Goal: Feedback & Contribution: Leave review/rating

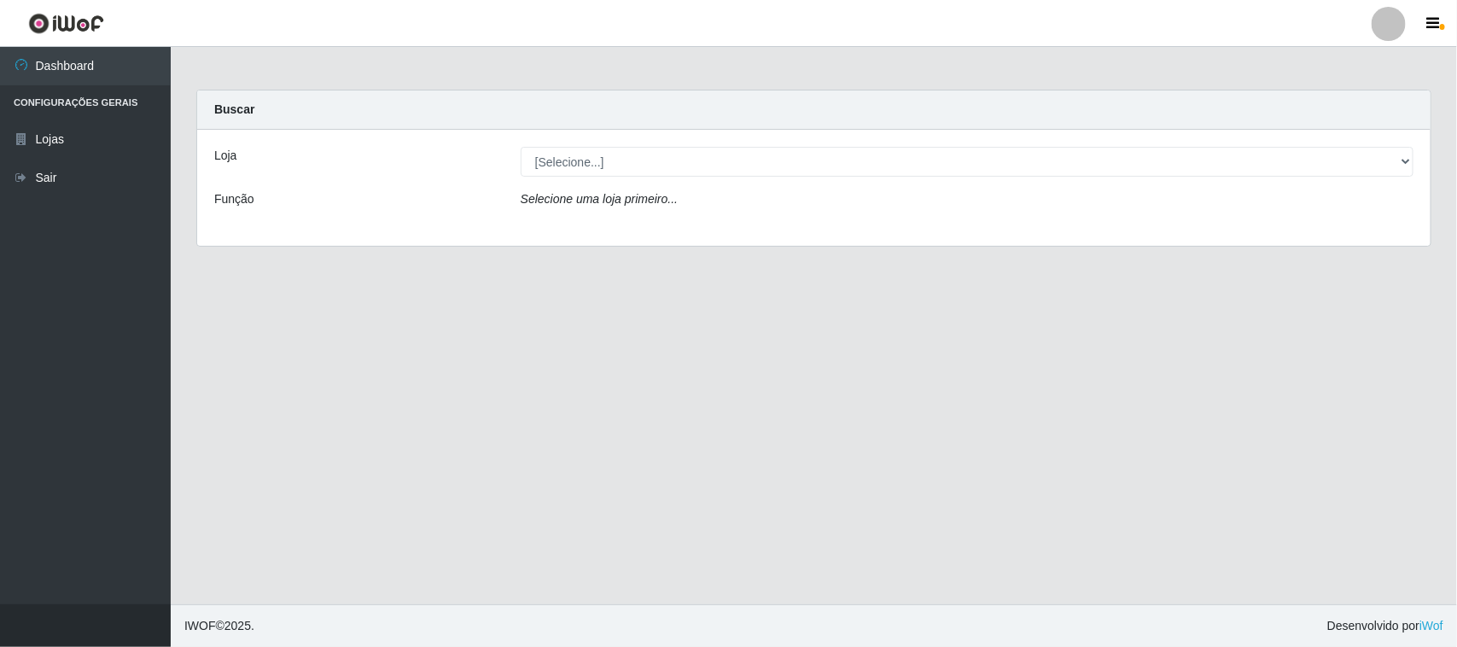
click at [603, 162] on select "[Selecione...] Hiper [PERSON_NAME] - Alto da [PERSON_NAME]" at bounding box center [967, 162] width 893 height 30
select select "515"
click at [521, 147] on select "[Selecione...] Hiper [PERSON_NAME] - Alto da [PERSON_NAME]" at bounding box center [967, 162] width 893 height 30
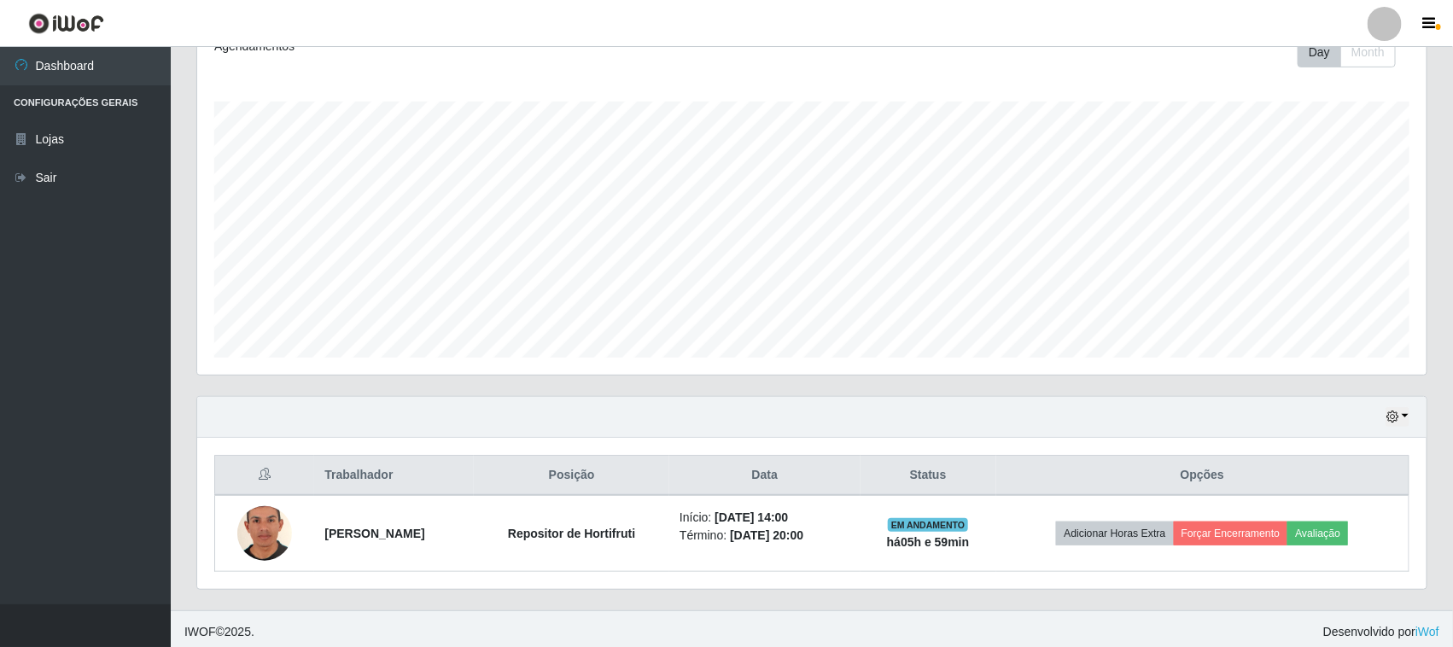
scroll to position [260, 0]
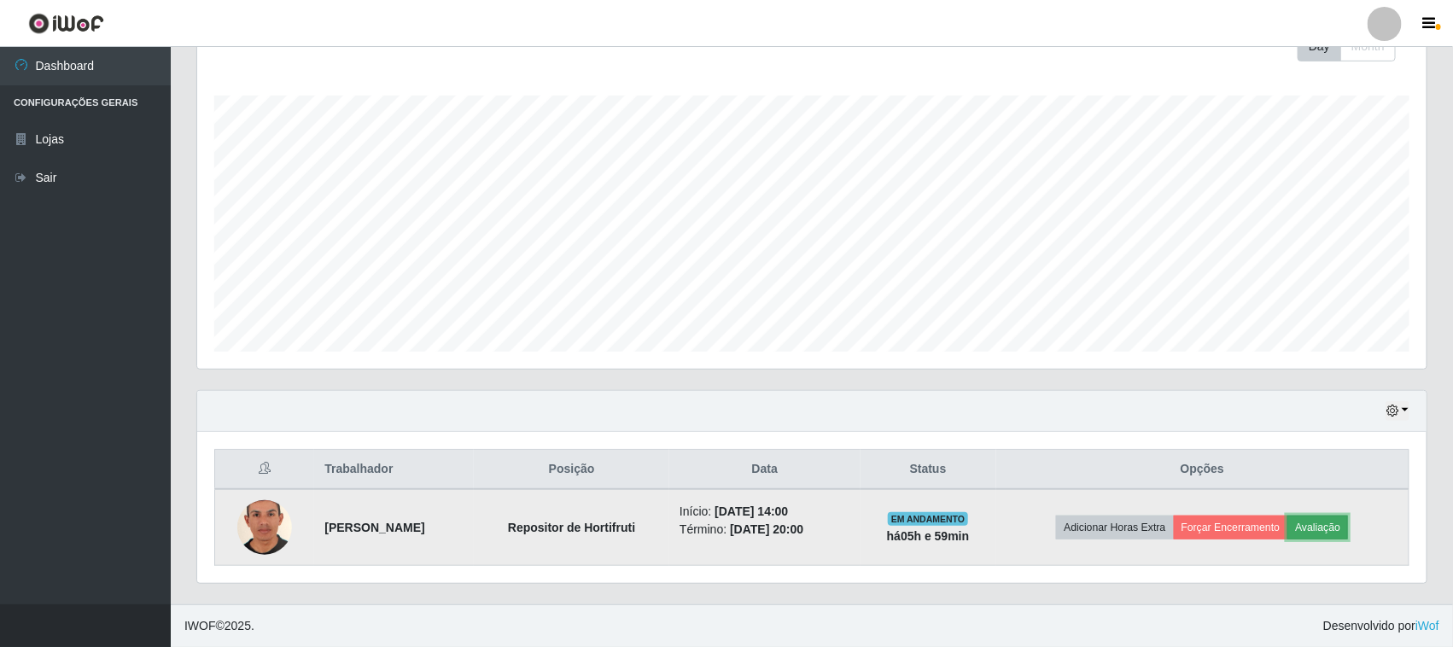
click at [1328, 531] on button "Avaliação" at bounding box center [1318, 528] width 61 height 24
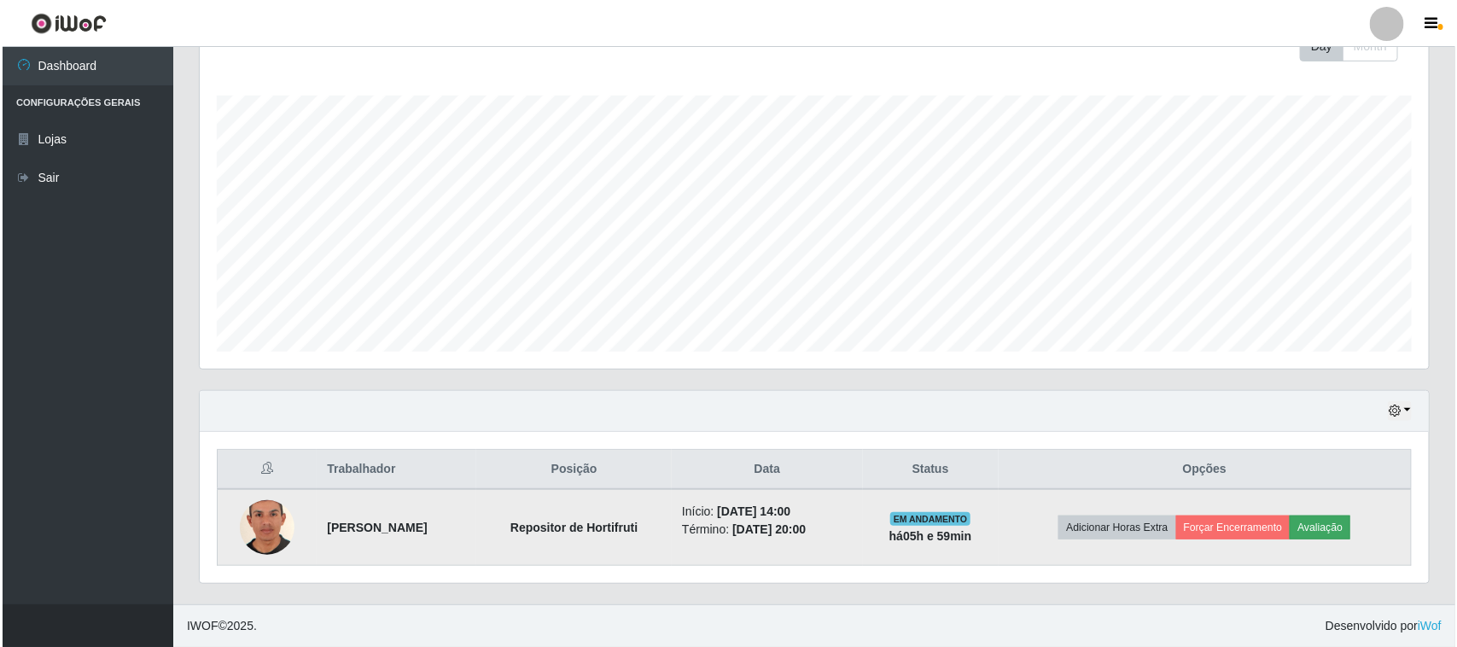
scroll to position [355, 1217]
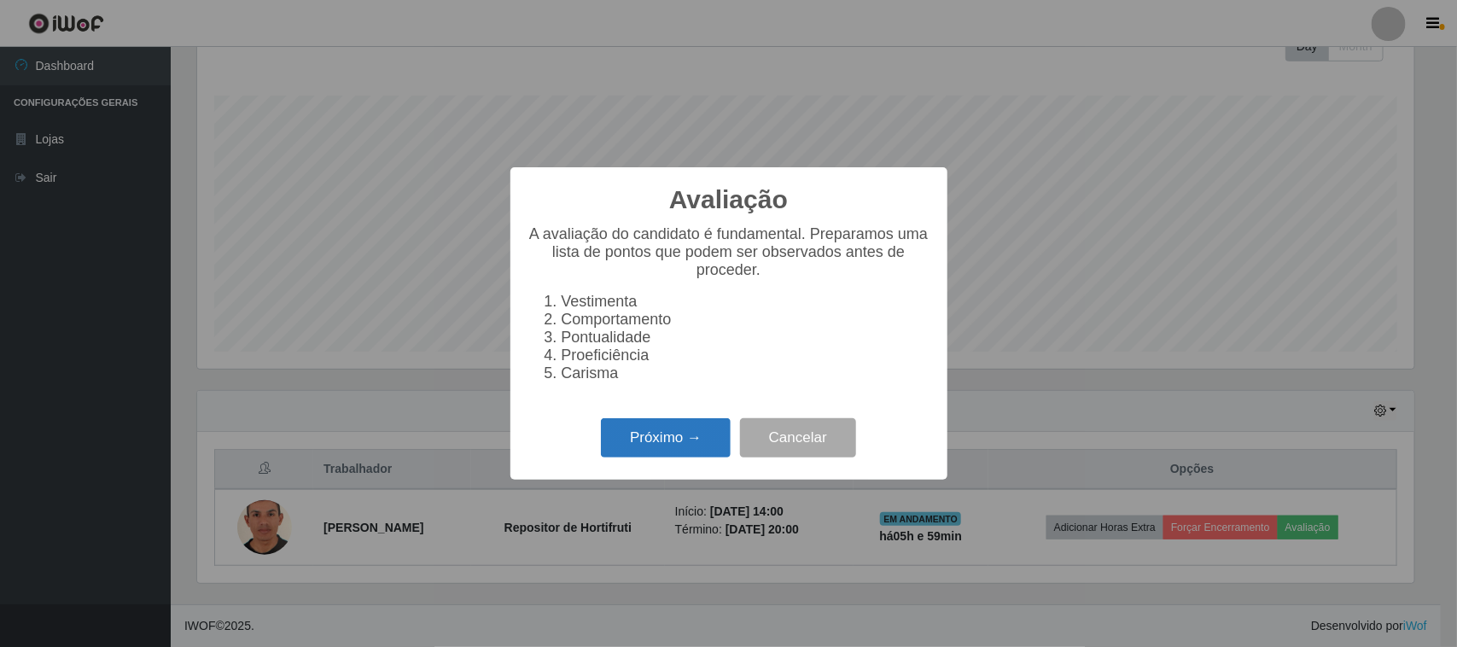
click at [636, 453] on button "Próximo →" at bounding box center [666, 438] width 130 height 40
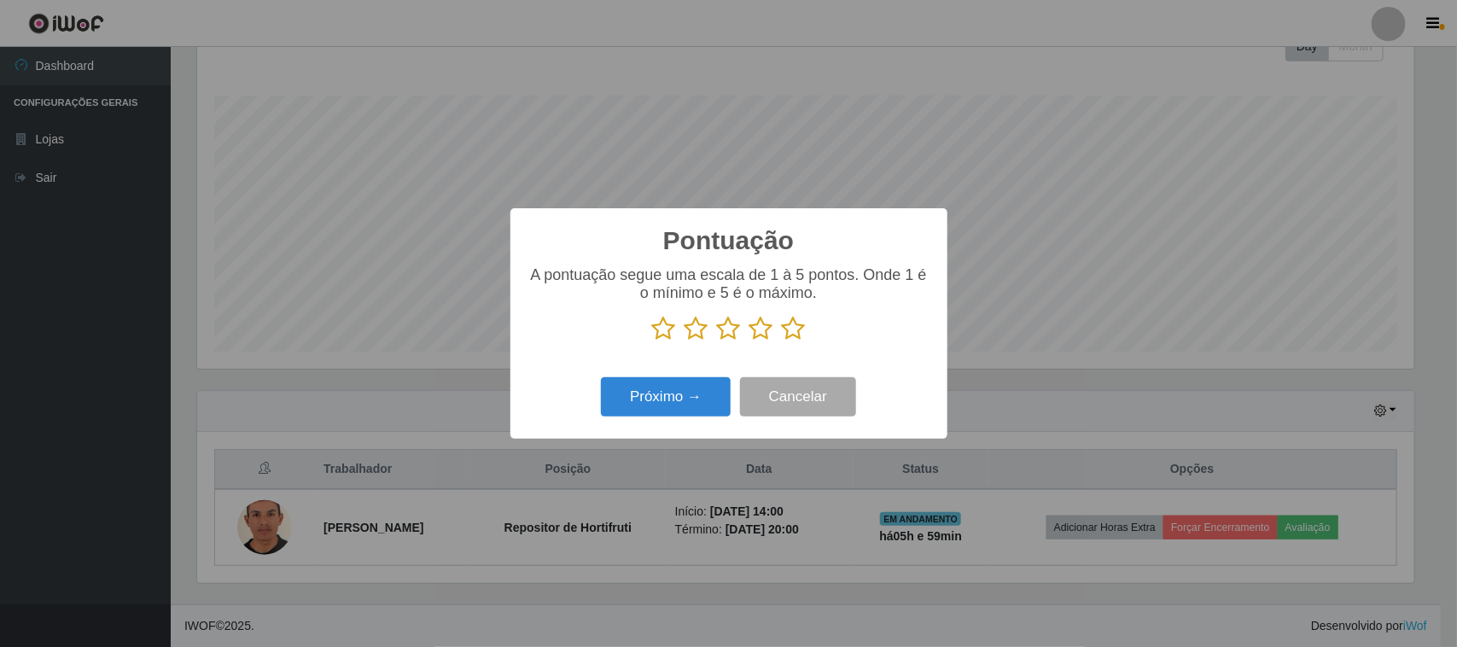
drag, startPoint x: 790, startPoint y: 330, endPoint x: 650, endPoint y: 371, distance: 145.9
click at [788, 330] on icon at bounding box center [794, 329] width 24 height 26
click at [782, 342] on input "radio" at bounding box center [782, 342] width 0 height 0
click at [646, 416] on button "Próximo →" at bounding box center [666, 397] width 130 height 40
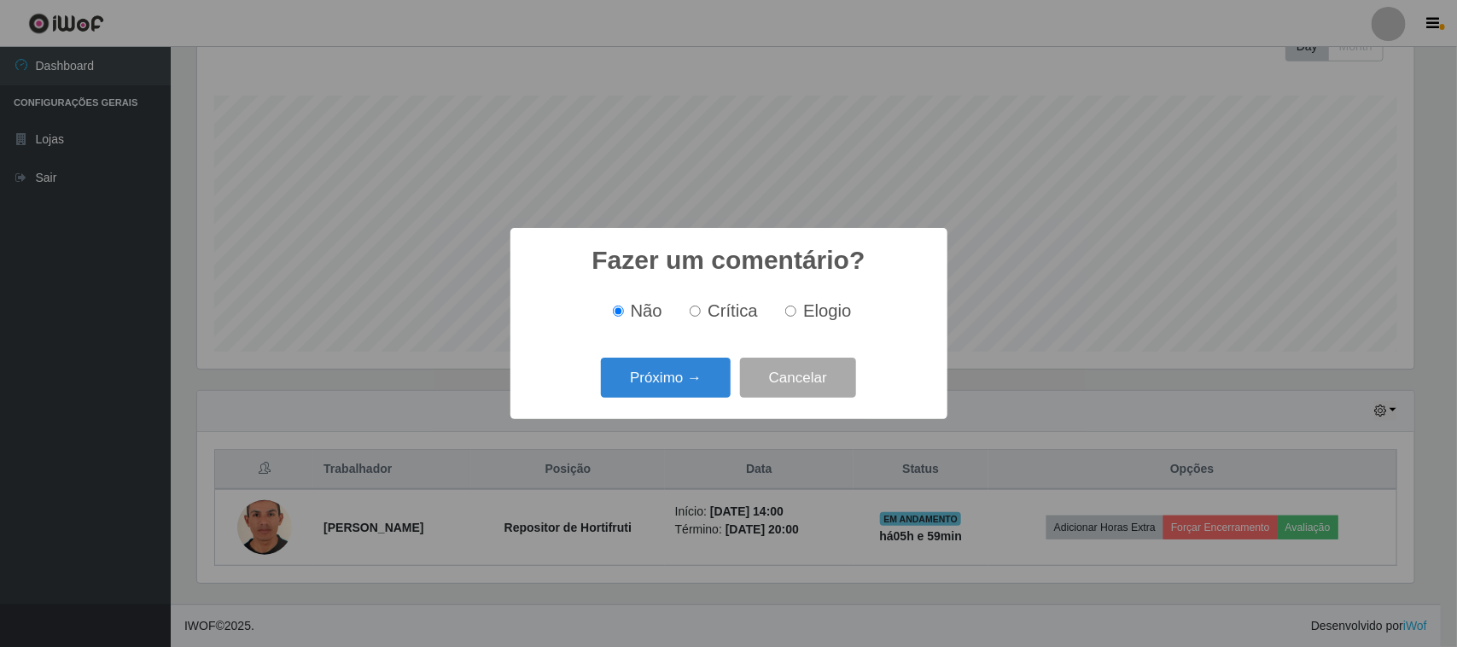
click at [820, 313] on span "Elogio" at bounding box center [827, 310] width 48 height 19
click at [797, 313] on input "Elogio" at bounding box center [790, 311] width 11 height 11
radio input "true"
click at [697, 374] on button "Próximo →" at bounding box center [666, 378] width 130 height 40
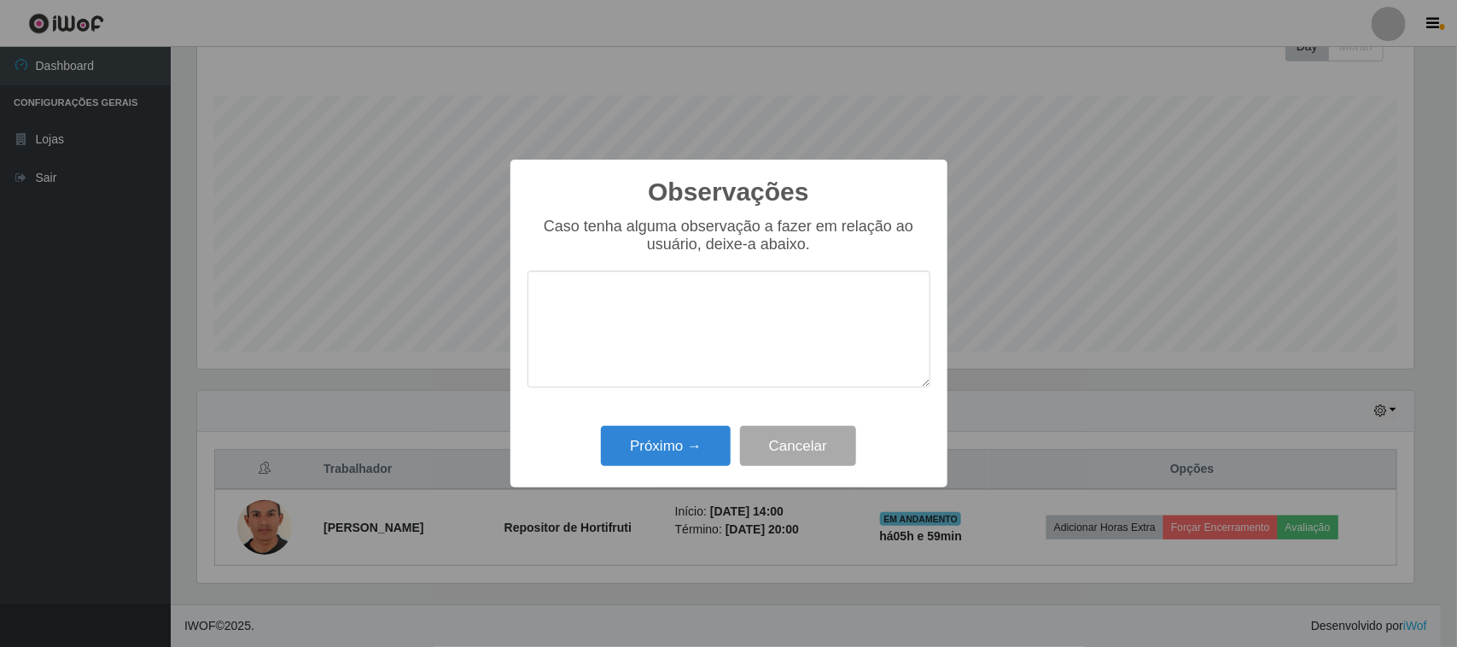
type textarea "P"
type textarea "RAPIDO, PRATICO, CARISMATICO"
click at [628, 445] on button "Próximo →" at bounding box center [666, 446] width 130 height 40
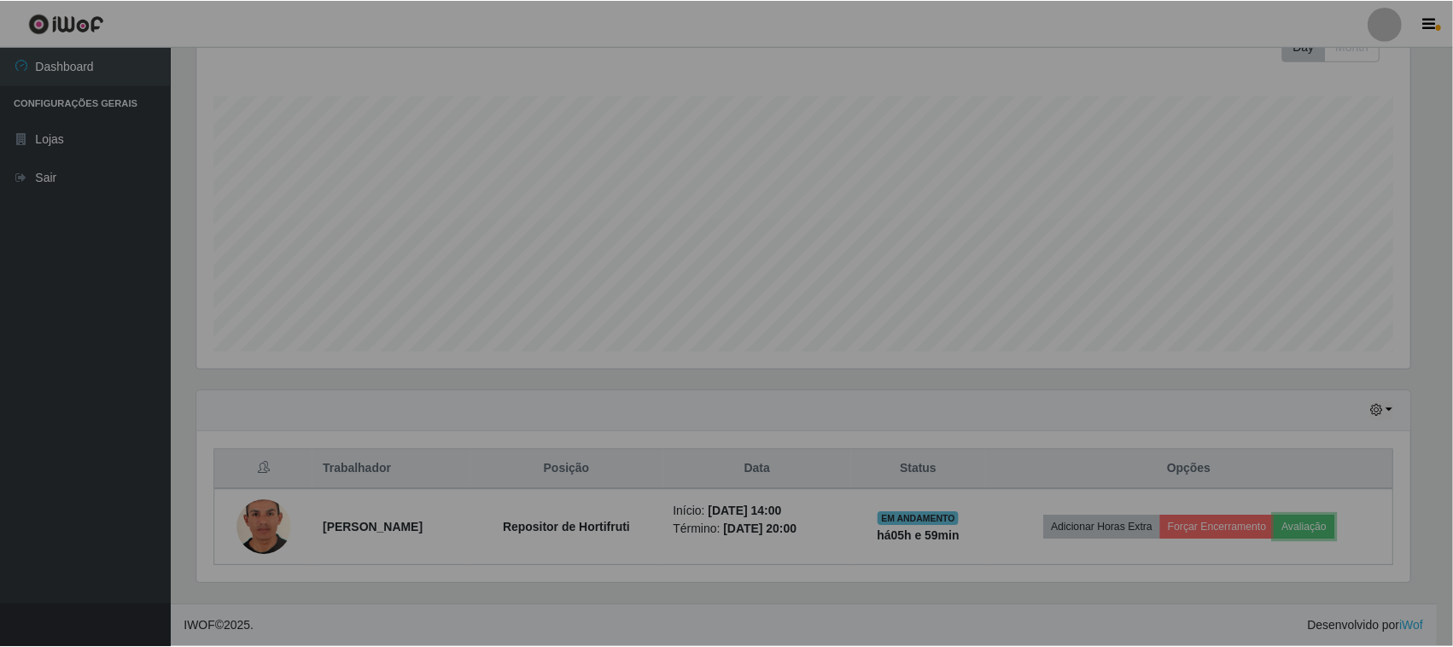
scroll to position [355, 1229]
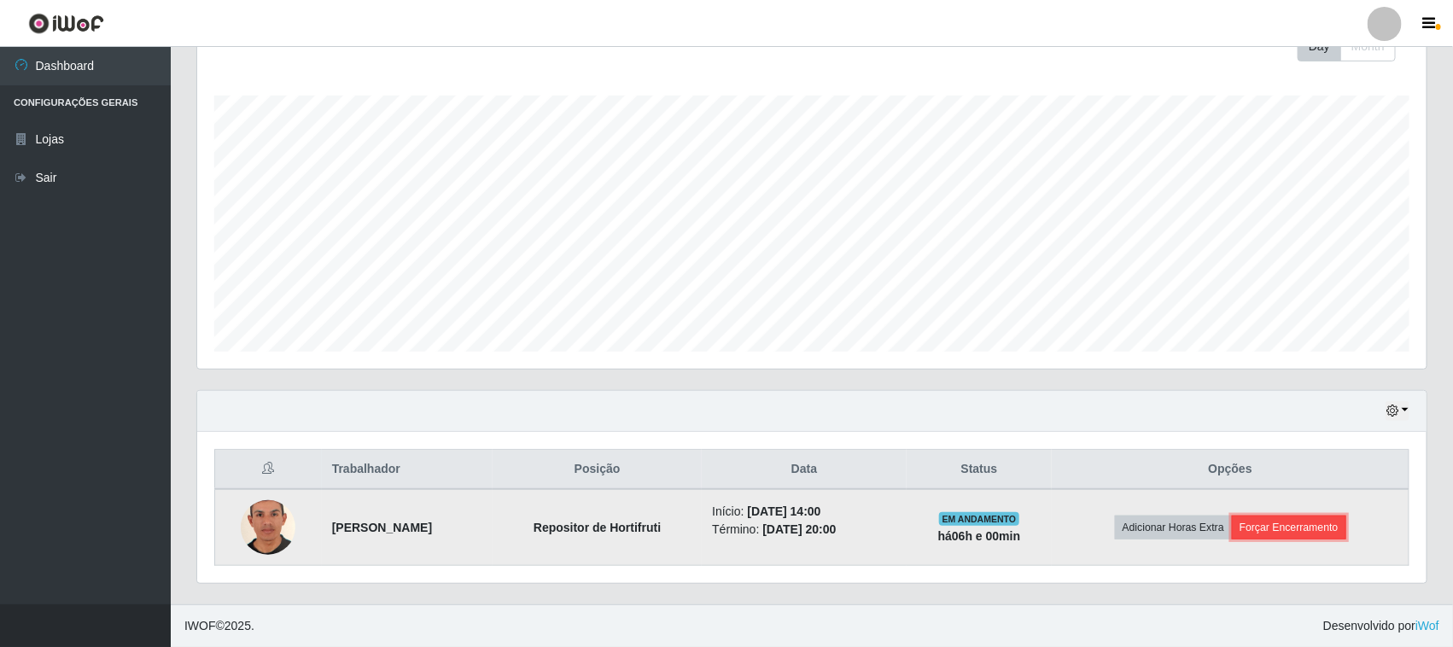
click at [1270, 522] on button "Forçar Encerramento" at bounding box center [1289, 528] width 114 height 24
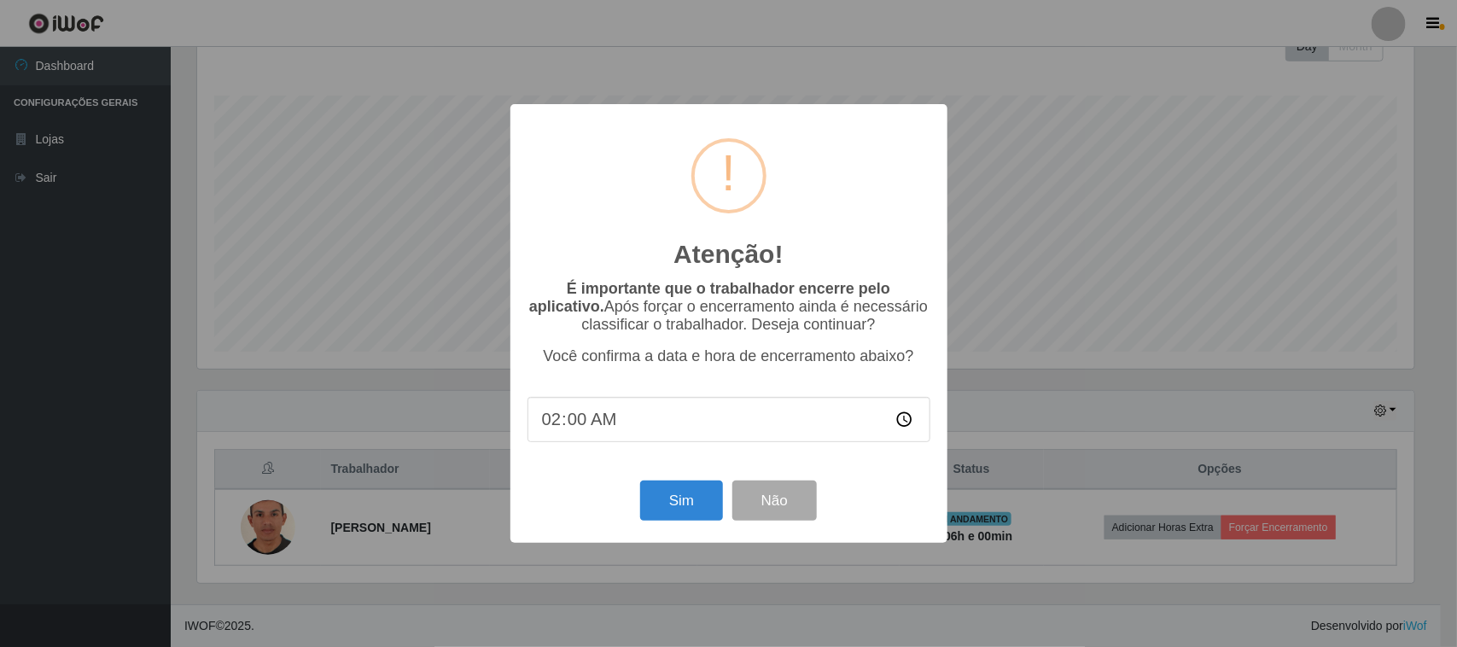
type input "20:00"
click at [681, 493] on button "Sim" at bounding box center [681, 501] width 83 height 40
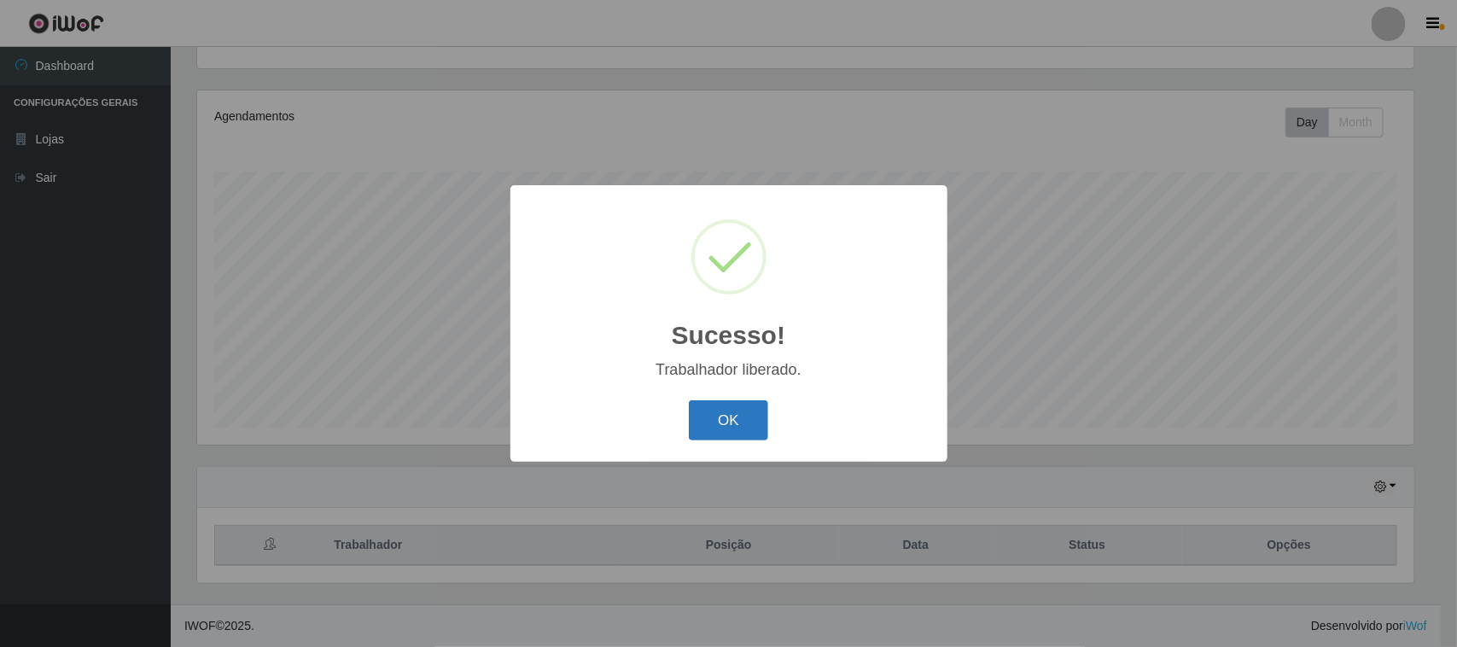
click at [727, 434] on button "OK" at bounding box center [728, 420] width 79 height 40
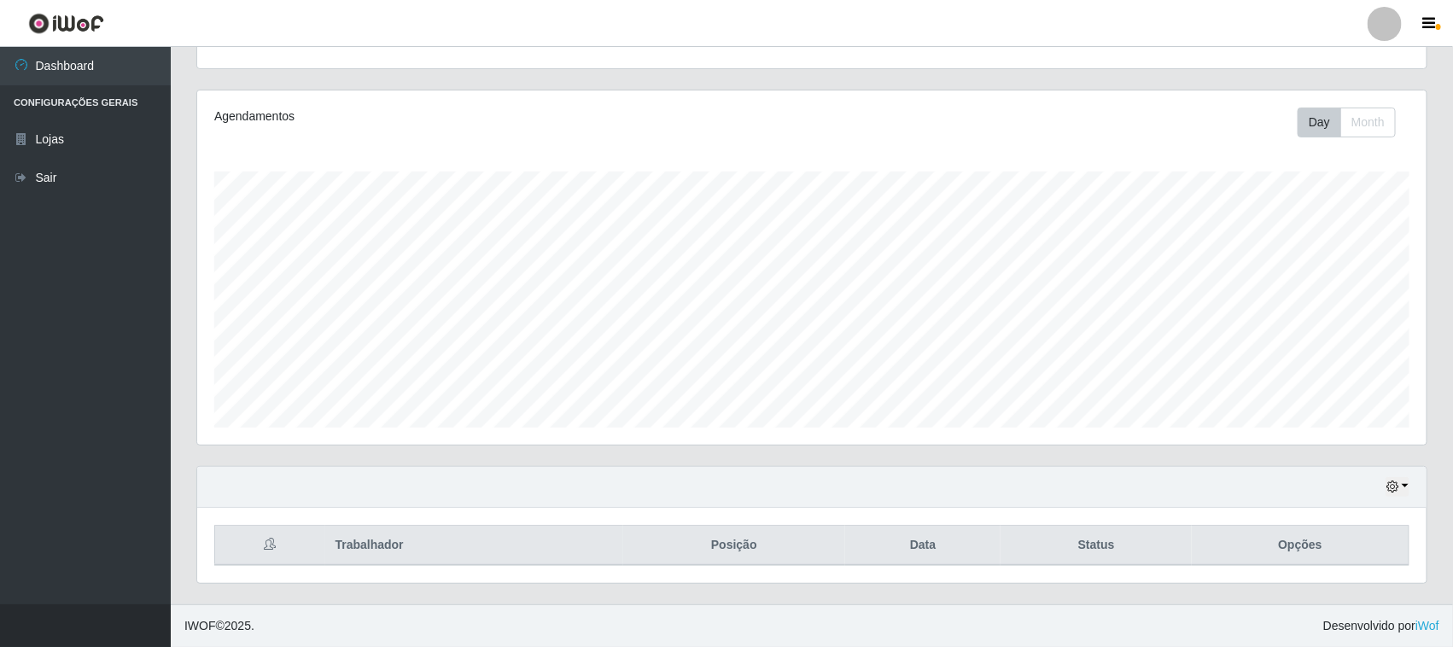
scroll to position [0, 0]
